Goal: Task Accomplishment & Management: Complete application form

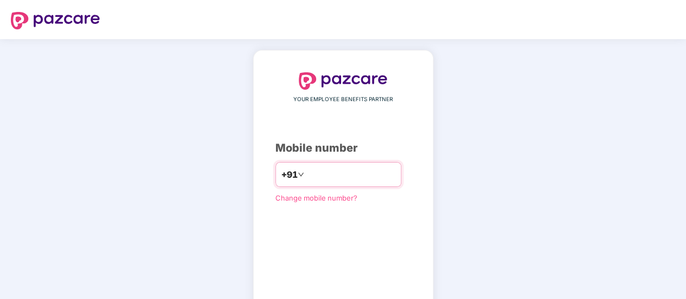
type input "**********"
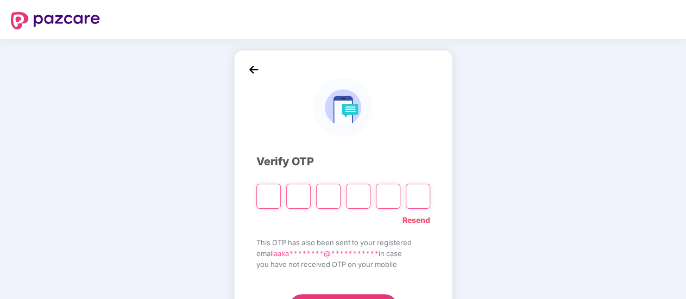
type input "*"
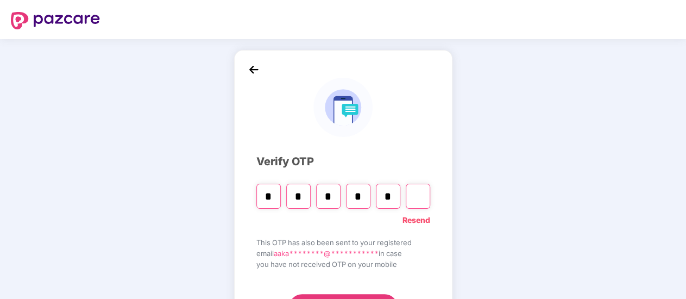
type input "*"
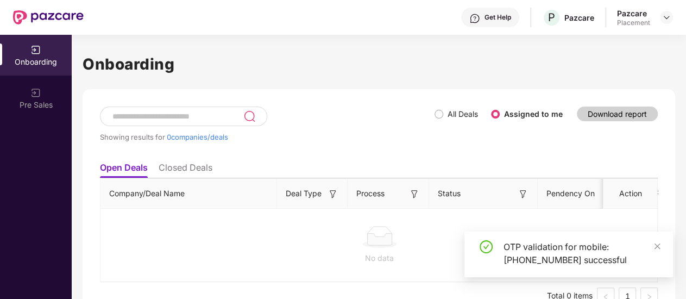
click at [306, 145] on div "Showing results for 0 companies/deals" at bounding box center [267, 132] width 335 height 50
